Goal: Navigation & Orientation: Find specific page/section

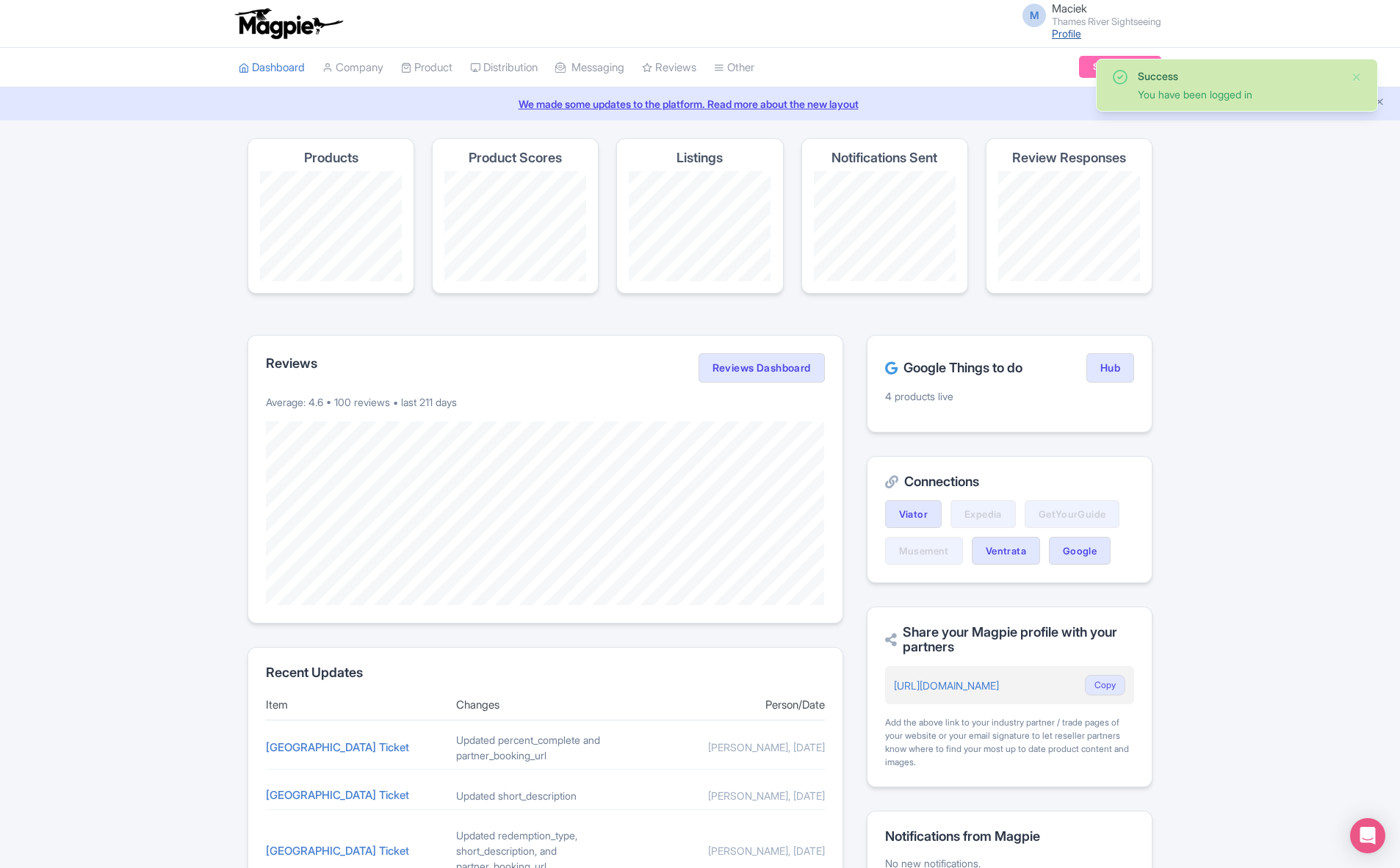
click at [1056, 30] on link "Profile" at bounding box center [1066, 33] width 29 height 13
click at [328, 145] on div "Products" at bounding box center [330, 216] width 167 height 156
click at [1059, 32] on link "Profile" at bounding box center [1066, 33] width 29 height 13
click at [1055, 31] on link "Profile" at bounding box center [1066, 33] width 29 height 13
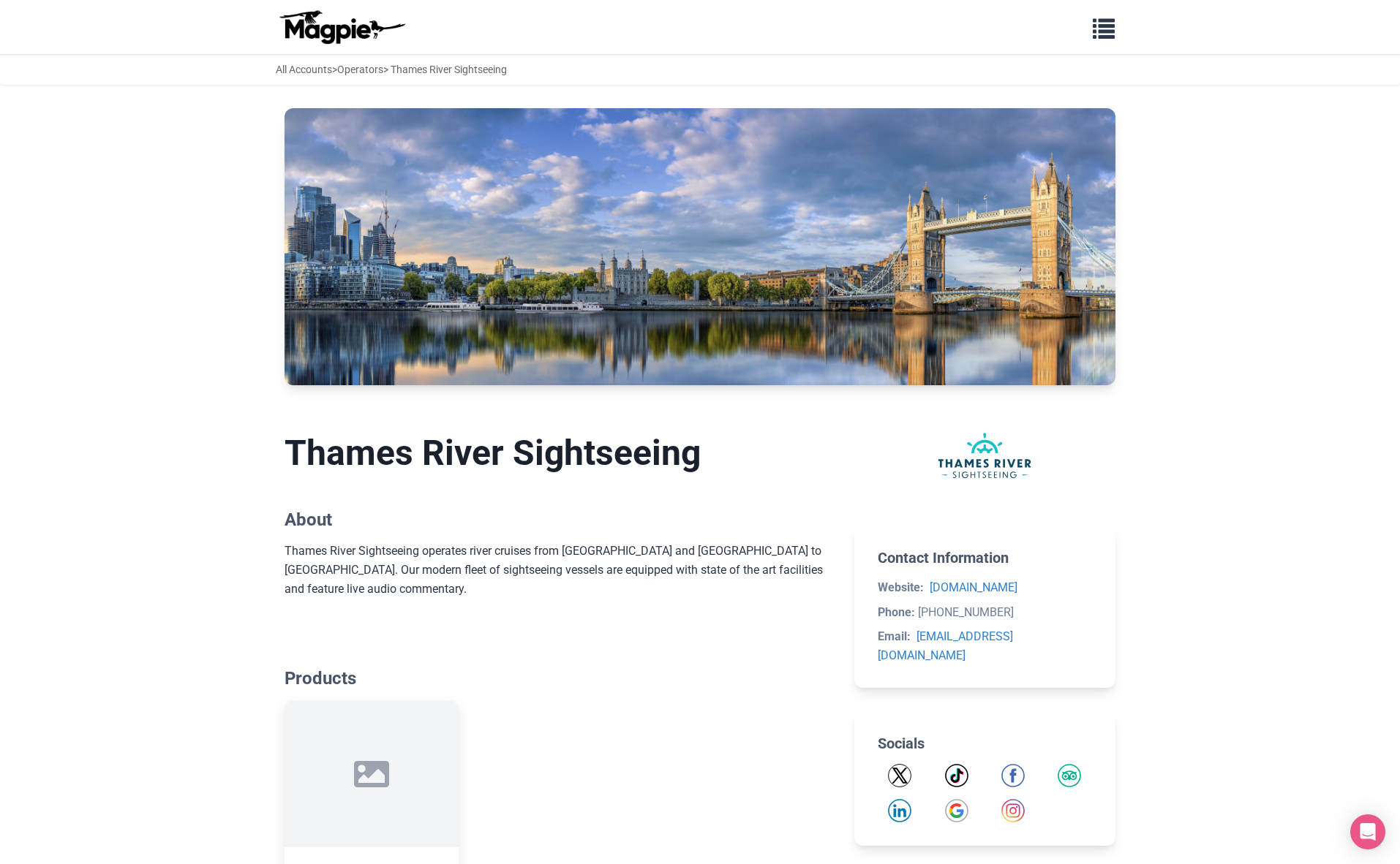
click at [318, 29] on img at bounding box center [341, 27] width 131 height 35
click at [1102, 33] on span "button" at bounding box center [1104, 26] width 22 height 22
click at [363, 66] on link "Operators" at bounding box center [360, 69] width 46 height 12
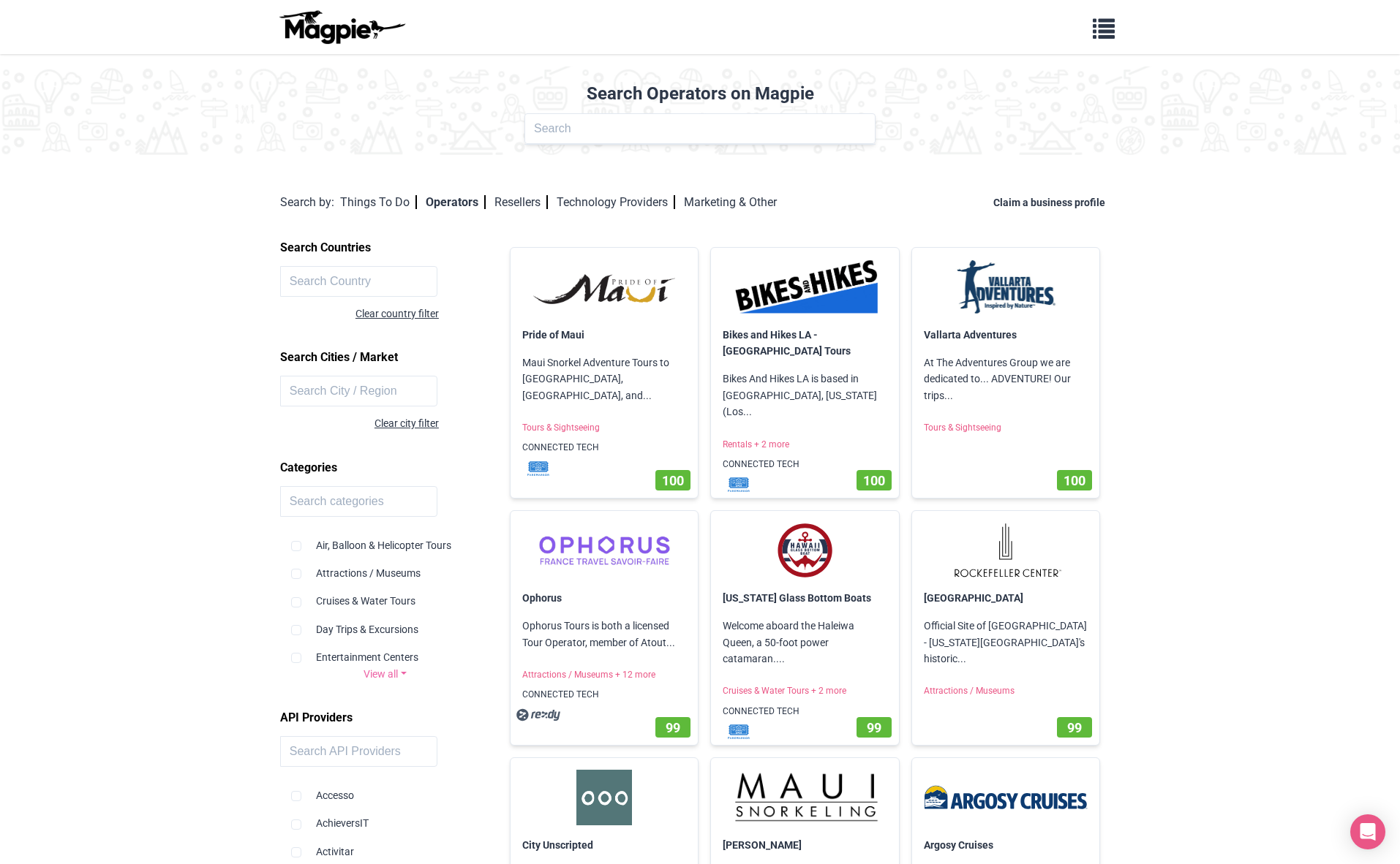
click at [320, 31] on img at bounding box center [341, 27] width 131 height 35
